Goal: Transaction & Acquisition: Purchase product/service

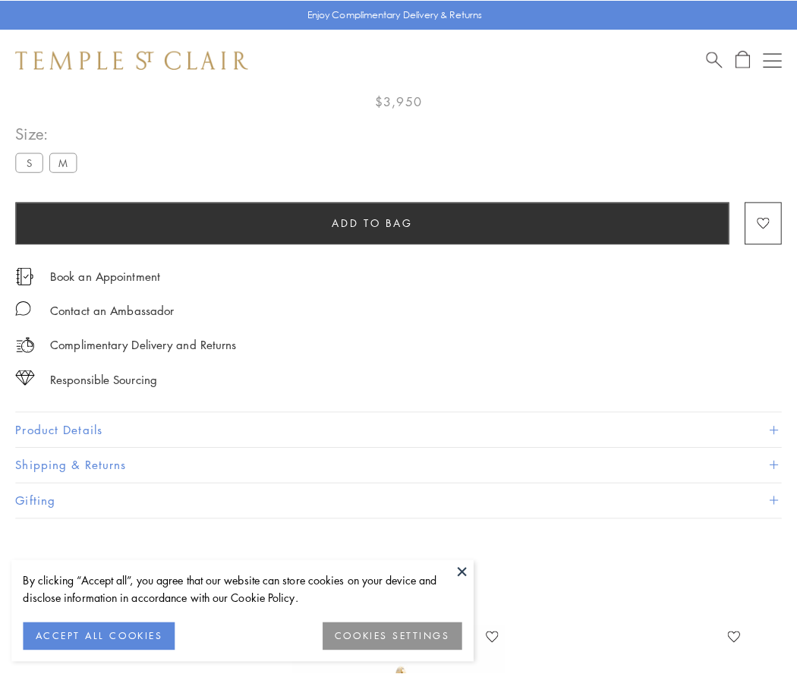
scroll to position [90, 0]
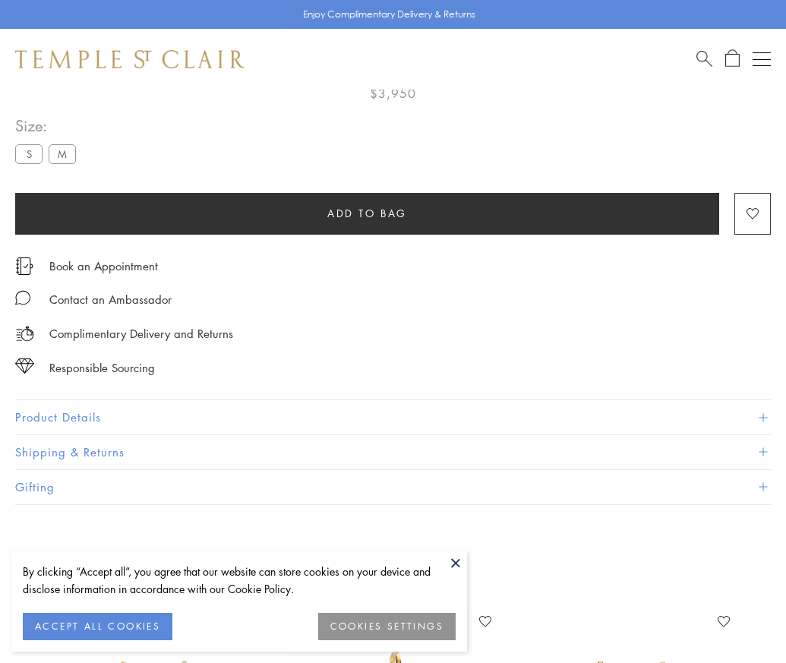
click at [367, 213] on span "Add to bag" at bounding box center [367, 213] width 80 height 17
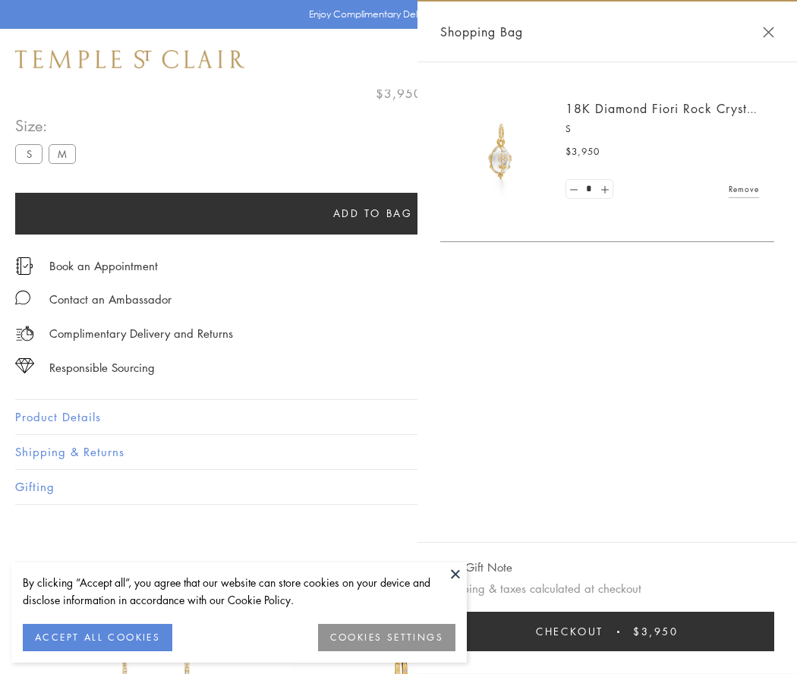
click at [607, 632] on button "Checkout $3,950" at bounding box center [607, 631] width 334 height 39
